Goal: Transaction & Acquisition: Purchase product/service

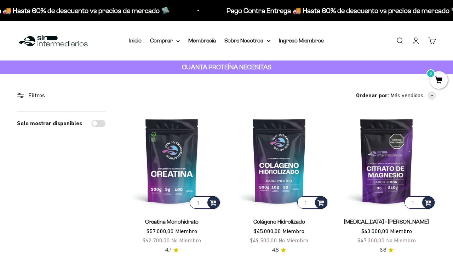
click at [415, 43] on link "Iniciar sesión" at bounding box center [416, 41] width 8 height 8
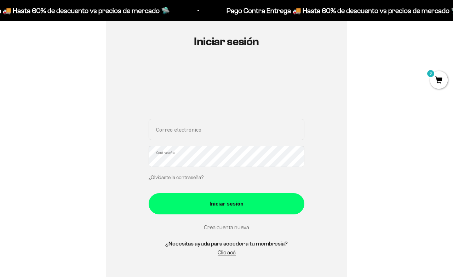
scroll to position [106, 0]
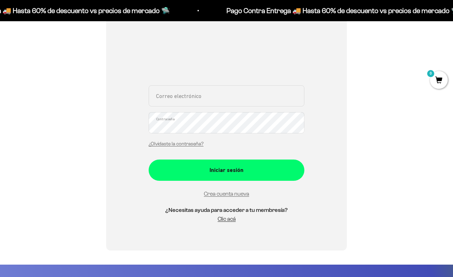
click at [170, 95] on input "Correo electrónico" at bounding box center [226, 95] width 156 height 21
type input "[EMAIL_ADDRESS][DOMAIN_NAME]"
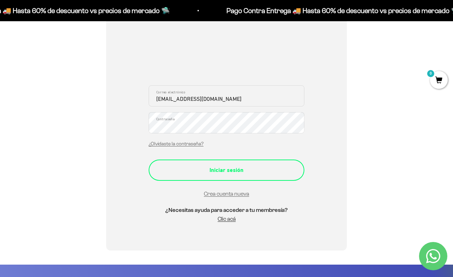
click at [230, 171] on div "Iniciar sesión" at bounding box center [226, 169] width 127 height 9
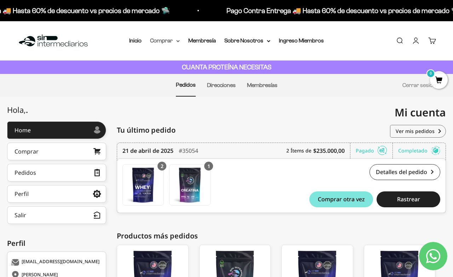
click at [175, 39] on summary "Comprar" at bounding box center [165, 40] width 30 height 9
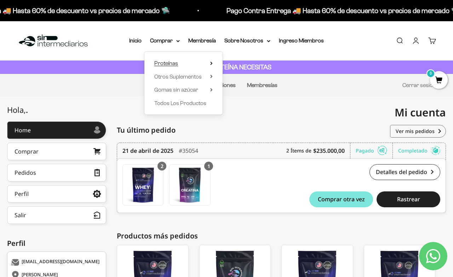
click at [168, 62] on span "Proteínas" at bounding box center [166, 63] width 24 height 6
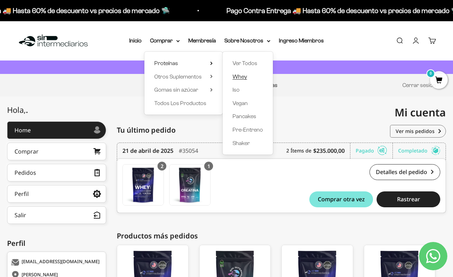
click at [243, 75] on span "Whey" at bounding box center [239, 77] width 14 height 6
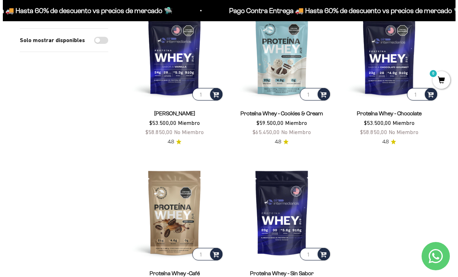
scroll to position [106, 0]
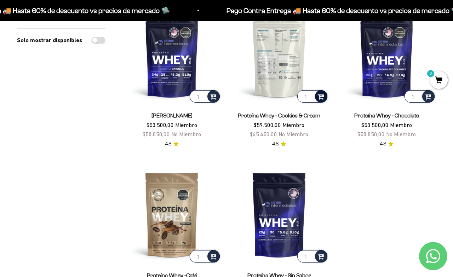
click at [321, 97] on span at bounding box center [320, 96] width 7 height 8
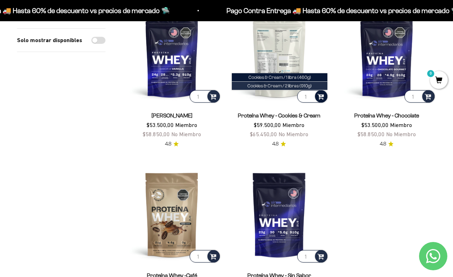
click at [301, 86] on span "Cookies & Cream / 2 libras (910g)" at bounding box center [279, 85] width 64 height 5
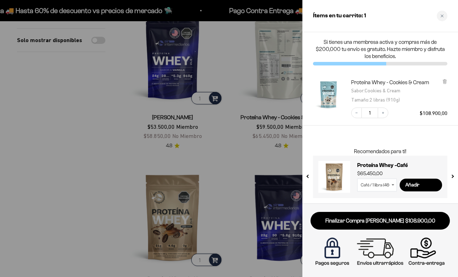
click at [394, 183] on select "Café / 1 libra (460g) Café / 2 libras (910g)" at bounding box center [377, 185] width 40 height 13
click at [357, 179] on select "Café / 1 libra (460g) Café / 2 libras (910g)" at bounding box center [377, 185] width 40 height 13
click at [410, 185] on input "Añadir" at bounding box center [421, 185] width 42 height 13
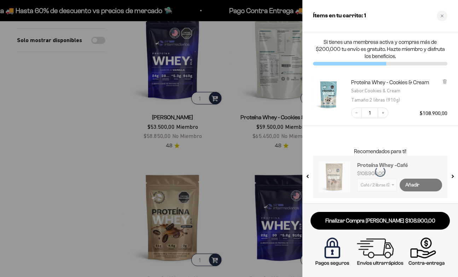
select select "42652942205137"
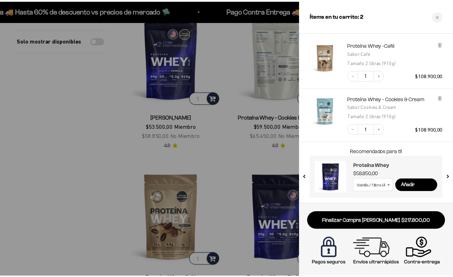
scroll to position [0, 0]
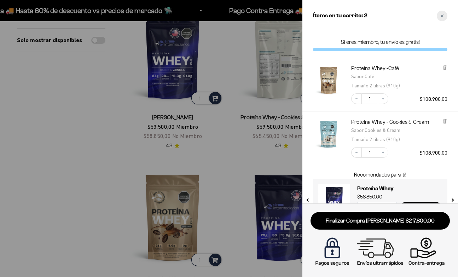
click at [439, 14] on div "Close cart" at bounding box center [442, 16] width 11 height 11
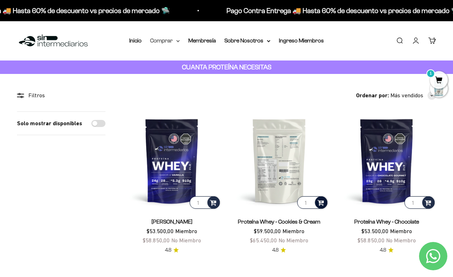
click at [178, 40] on icon at bounding box center [178, 41] width 4 height 2
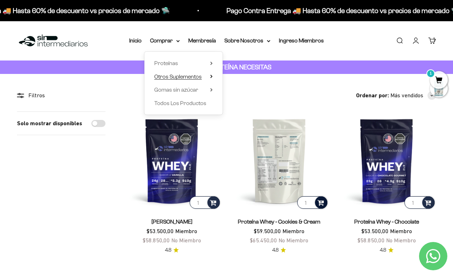
click at [176, 76] on span "Otros Suplementos" at bounding box center [177, 77] width 47 height 6
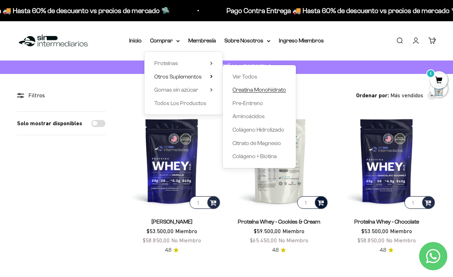
click at [259, 90] on span "Creatina Monohidrato" at bounding box center [258, 90] width 53 height 6
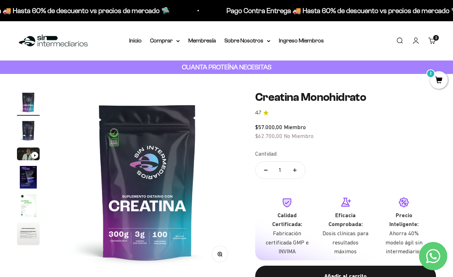
scroll to position [35, 0]
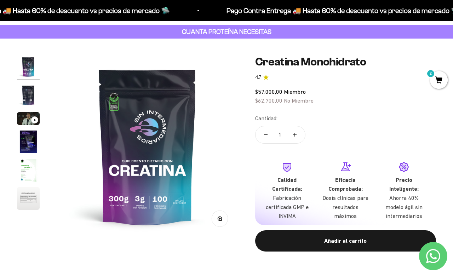
click at [293, 134] on icon "Aumentar cantidad" at bounding box center [295, 135] width 4 height 4
click at [263, 135] on button "Reducir cantidad" at bounding box center [265, 134] width 21 height 17
type input "1"
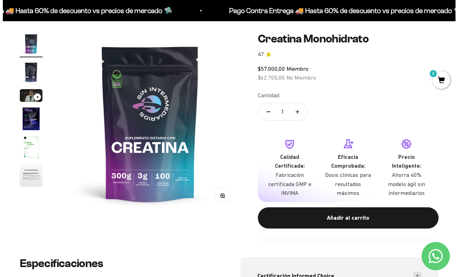
scroll to position [71, 0]
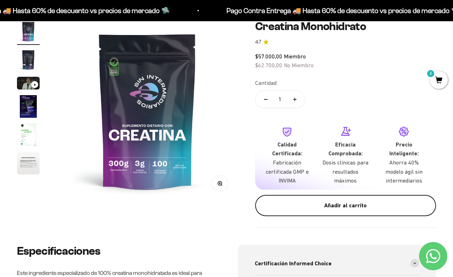
click at [334, 207] on div "Añadir al carrito" at bounding box center [345, 205] width 152 height 9
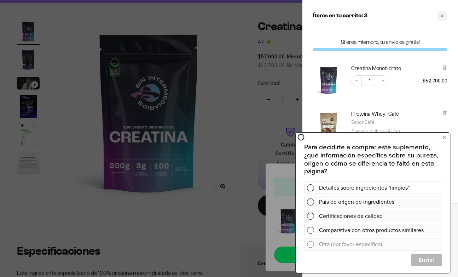
click at [313, 188] on span at bounding box center [310, 187] width 7 height 7
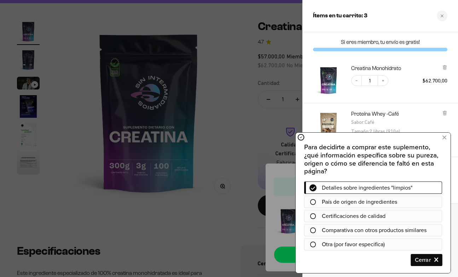
click at [427, 263] on span "Cerrar" at bounding box center [426, 260] width 30 height 12
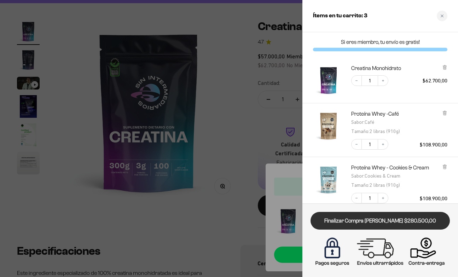
click at [369, 218] on link "Finalizar Compra Segura $280.500,00" at bounding box center [379, 221] width 139 height 18
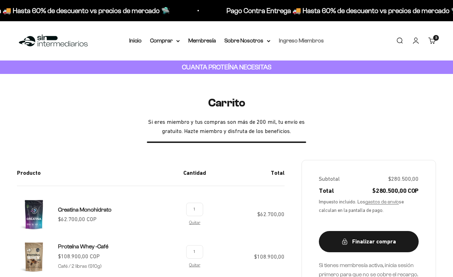
click at [288, 41] on link "Ingreso Miembros" at bounding box center [301, 40] width 45 height 6
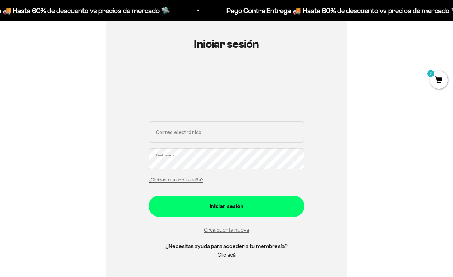
scroll to position [71, 0]
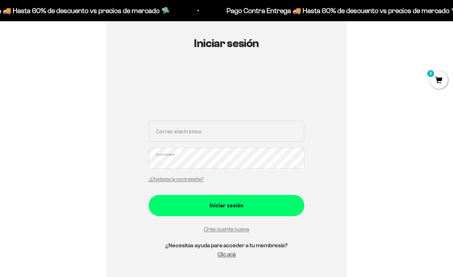
click at [191, 133] on input "Correo electrónico" at bounding box center [226, 131] width 156 height 21
click at [201, 134] on input "Correo electrónico" at bounding box center [226, 131] width 156 height 21
type input "[EMAIL_ADDRESS][DOMAIN_NAME]"
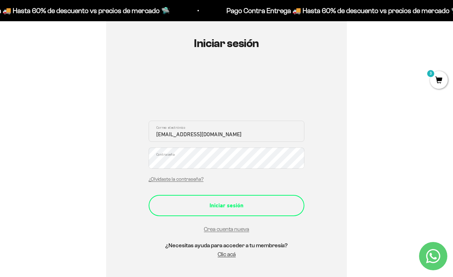
click at [221, 207] on div "Iniciar sesión" at bounding box center [226, 205] width 127 height 9
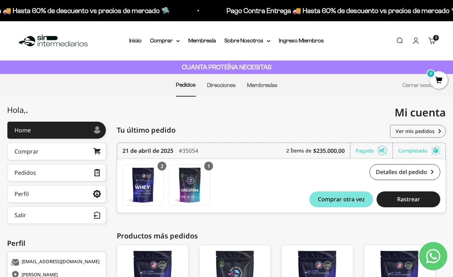
scroll to position [71, 0]
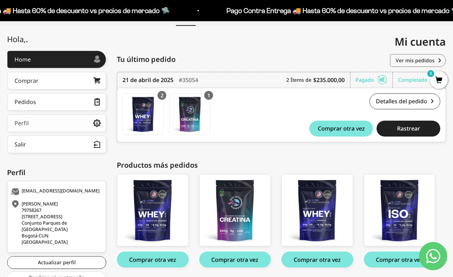
click at [96, 123] on icon at bounding box center [97, 123] width 8 height 6
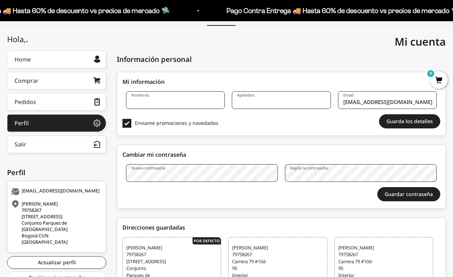
scroll to position [106, 0]
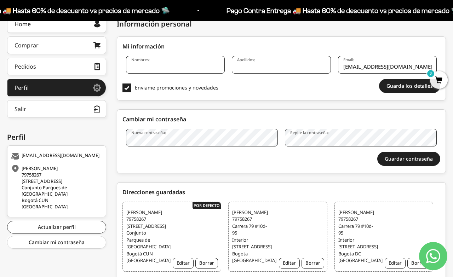
click at [169, 64] on input "Nombres:" at bounding box center [175, 65] width 99 height 18
type input "Diego"
type input "[PERSON_NAME]"
click at [390, 88] on button "Guarda los detalles" at bounding box center [409, 86] width 61 height 14
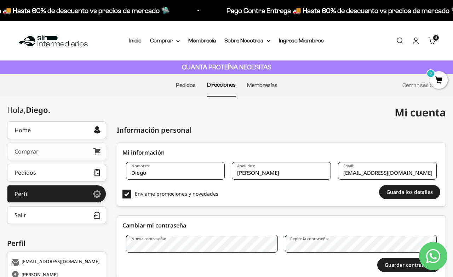
click at [96, 150] on icon at bounding box center [96, 151] width 7 height 6
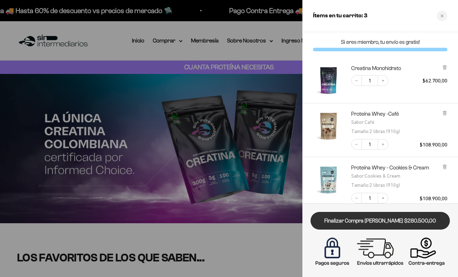
click at [382, 223] on link "Finalizar Compra [PERSON_NAME] $280.500,00" at bounding box center [379, 221] width 139 height 18
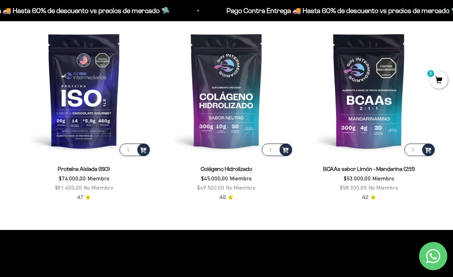
scroll to position [460, 0]
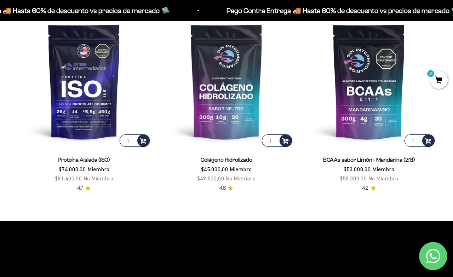
click at [431, 254] on icon "Contact us on WhatsApp" at bounding box center [433, 256] width 14 height 14
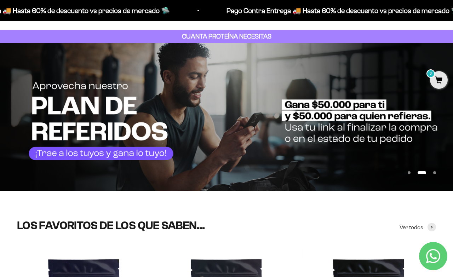
scroll to position [0, 0]
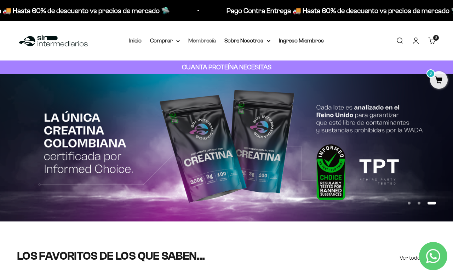
click at [200, 41] on link "Membresía" at bounding box center [202, 40] width 28 height 6
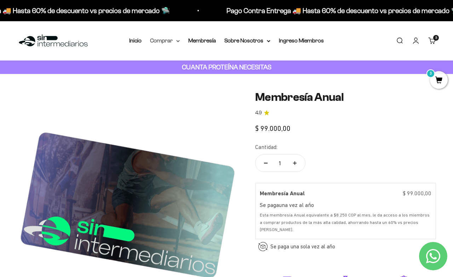
click at [163, 42] on summary "Comprar" at bounding box center [165, 40] width 30 height 9
click at [417, 41] on link "Cuenta" at bounding box center [416, 41] width 8 height 8
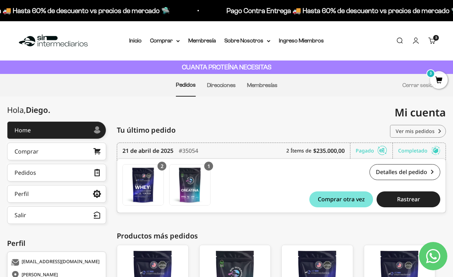
click at [431, 132] on link "Ver mis pedidos" at bounding box center [418, 131] width 56 height 13
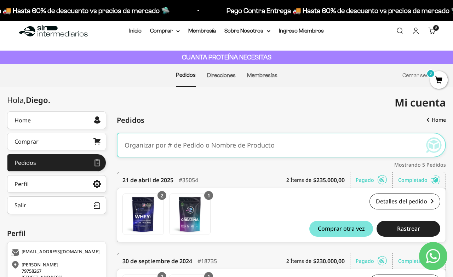
scroll to position [9, 0]
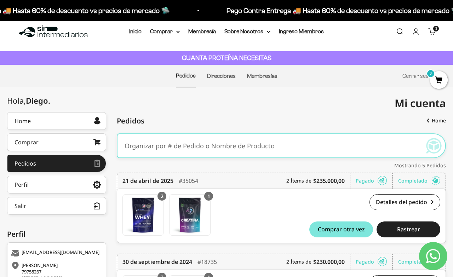
click at [400, 31] on link "Buscar" at bounding box center [399, 32] width 8 height 8
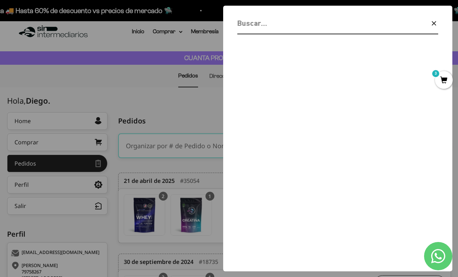
click at [282, 28] on input "Buscar" at bounding box center [319, 23] width 164 height 12
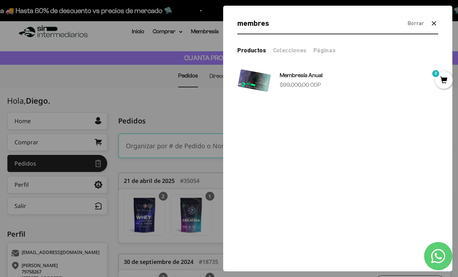
type input "membres"
click at [431, 22] on icon "button" at bounding box center [434, 23] width 8 height 8
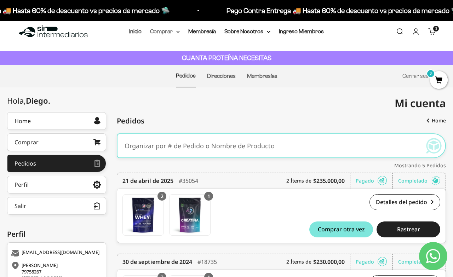
click at [160, 34] on summary "Comprar" at bounding box center [165, 31] width 30 height 9
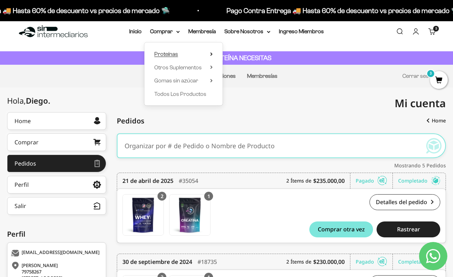
click at [169, 54] on span "Proteínas" at bounding box center [166, 54] width 24 height 6
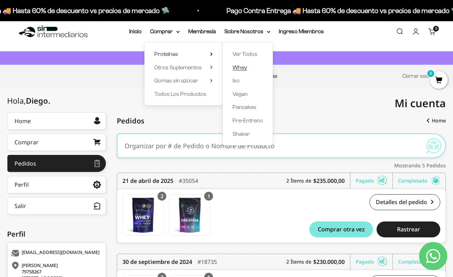
click at [238, 67] on span "Whey" at bounding box center [239, 67] width 14 height 6
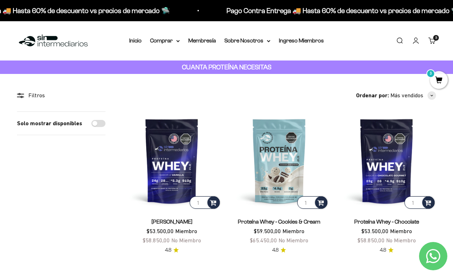
click at [402, 42] on link "Buscar" at bounding box center [399, 41] width 8 height 8
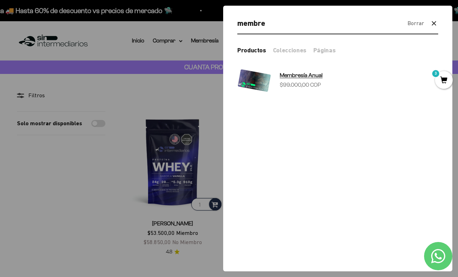
type input "membre"
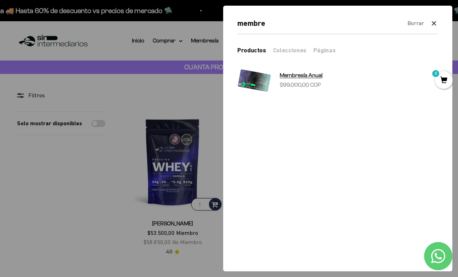
click at [301, 74] on span "Membresía Anual" at bounding box center [301, 75] width 43 height 6
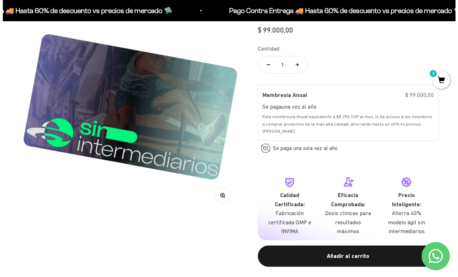
scroll to position [106, 0]
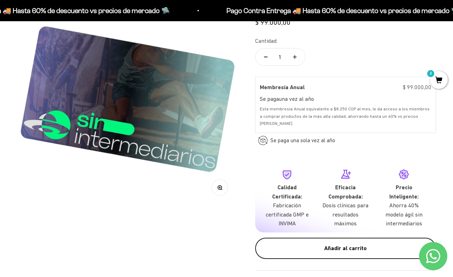
click at [313, 246] on div "Añadir al carrito" at bounding box center [345, 248] width 152 height 9
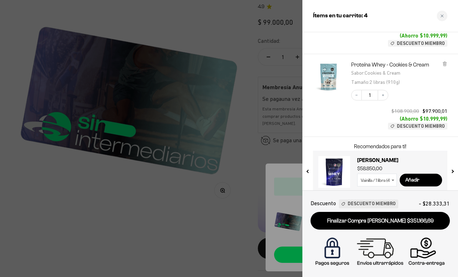
scroll to position [205, 0]
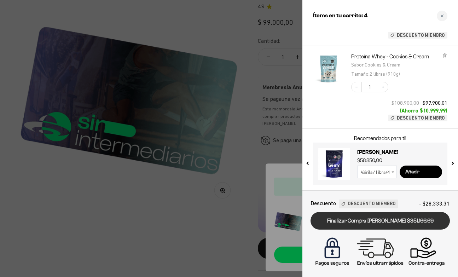
click at [375, 220] on link "Finalizar Compra Segura $351.166,69" at bounding box center [379, 221] width 139 height 18
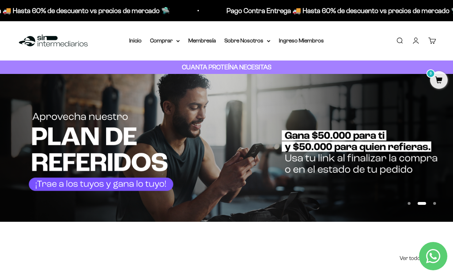
click at [415, 42] on link "Cuenta" at bounding box center [416, 41] width 8 height 8
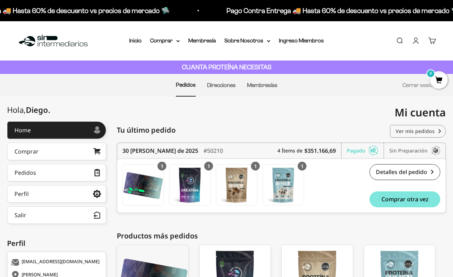
click at [413, 132] on link "Ver mis pedidos" at bounding box center [418, 131] width 56 height 13
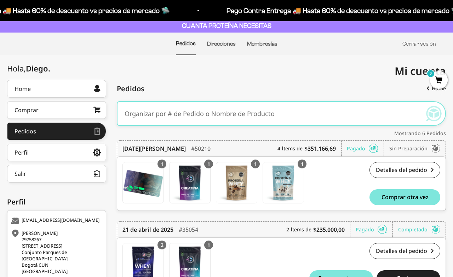
scroll to position [71, 0]
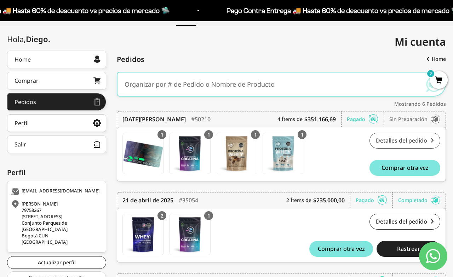
click at [389, 141] on link "Detalles del pedido" at bounding box center [404, 141] width 71 height 16
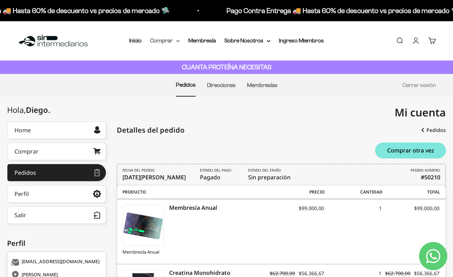
click at [169, 39] on summary "Comprar" at bounding box center [165, 40] width 30 height 9
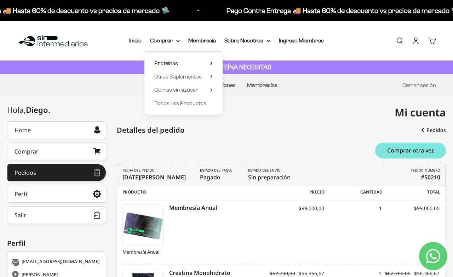
click at [169, 61] on span "Proteínas" at bounding box center [166, 63] width 24 height 6
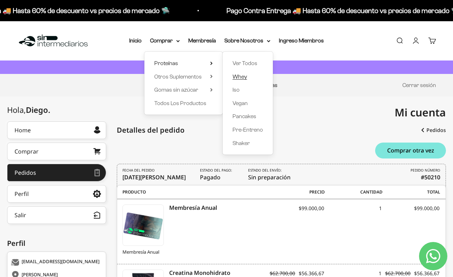
click at [240, 73] on span "Whey" at bounding box center [239, 76] width 14 height 9
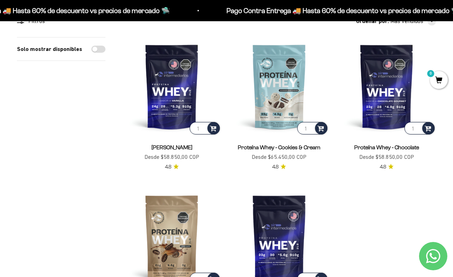
scroll to position [71, 0]
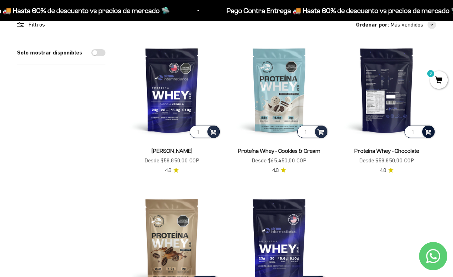
click at [426, 132] on span at bounding box center [427, 131] width 7 height 8
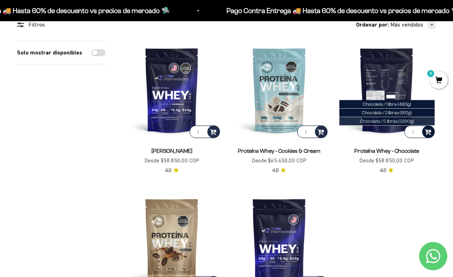
click at [391, 121] on span "Chocolate / 5 libras (2280g)" at bounding box center [387, 120] width 54 height 5
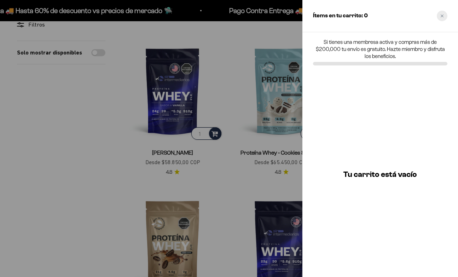
click at [443, 13] on div "Close cart" at bounding box center [442, 16] width 11 height 11
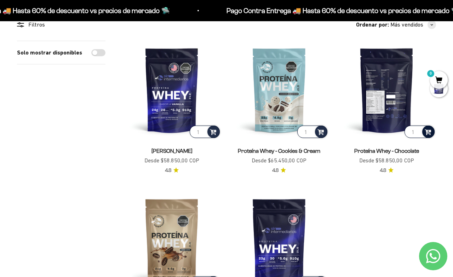
click at [430, 131] on span at bounding box center [427, 131] width 7 height 8
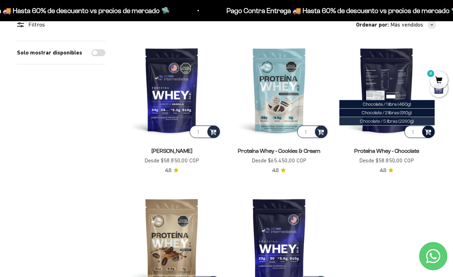
click at [403, 122] on span "Chocolate / 5 libras (2280g)" at bounding box center [387, 120] width 54 height 5
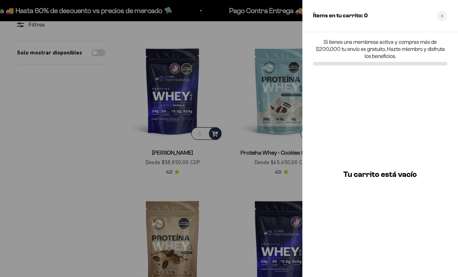
click at [438, 23] on div "Ítems en tu carrito: 0" at bounding box center [380, 16] width 156 height 32
click at [439, 20] on div "Close cart" at bounding box center [442, 16] width 11 height 11
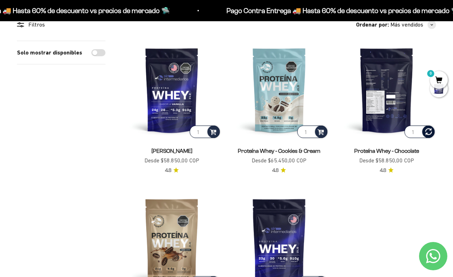
click at [431, 132] on span at bounding box center [428, 131] width 7 height 7
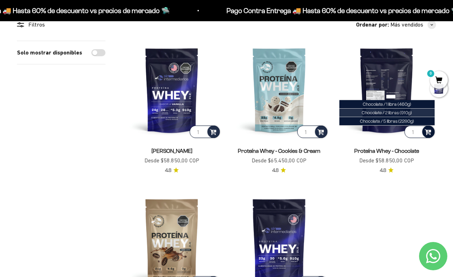
click at [396, 112] on span "Chocolate / 2 libras (910g)" at bounding box center [386, 112] width 50 height 5
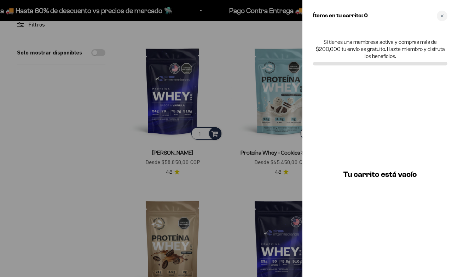
click at [442, 12] on div "Close cart" at bounding box center [442, 16] width 11 height 11
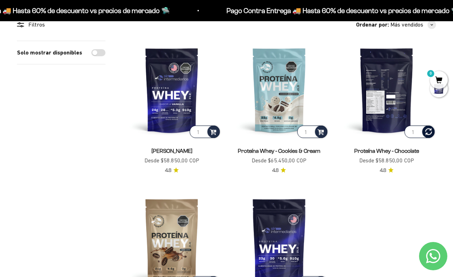
click at [437, 76] on span "0" at bounding box center [439, 80] width 18 height 18
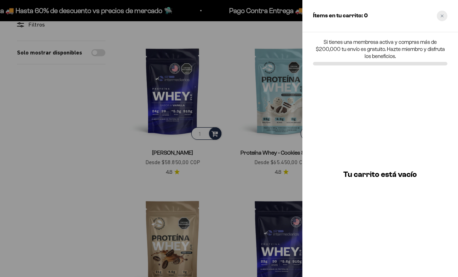
click at [441, 16] on icon "Close cart" at bounding box center [442, 16] width 4 height 4
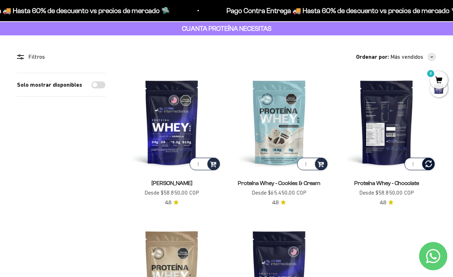
scroll to position [0, 0]
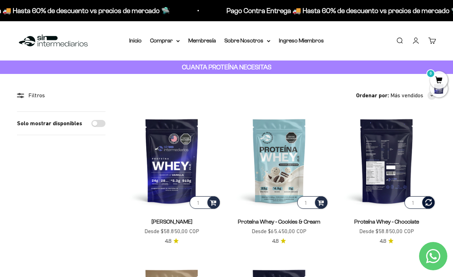
click at [415, 37] on link "Cuenta" at bounding box center [416, 41] width 8 height 8
click at [414, 40] on link "Cuenta" at bounding box center [416, 41] width 8 height 8
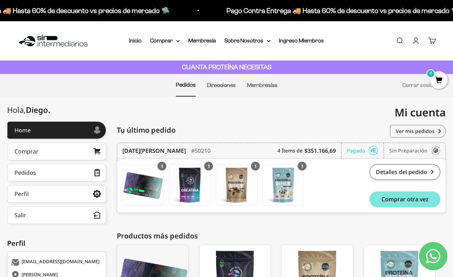
click at [437, 82] on span "0" at bounding box center [439, 80] width 18 height 18
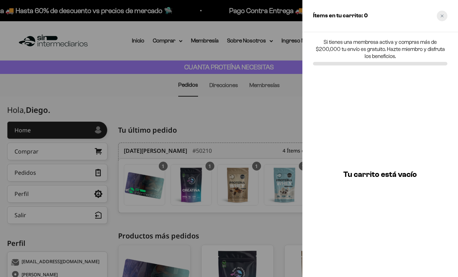
click at [443, 17] on icon "Close cart" at bounding box center [442, 16] width 4 height 4
